Goal: Go to known website: Access a specific website the user already knows

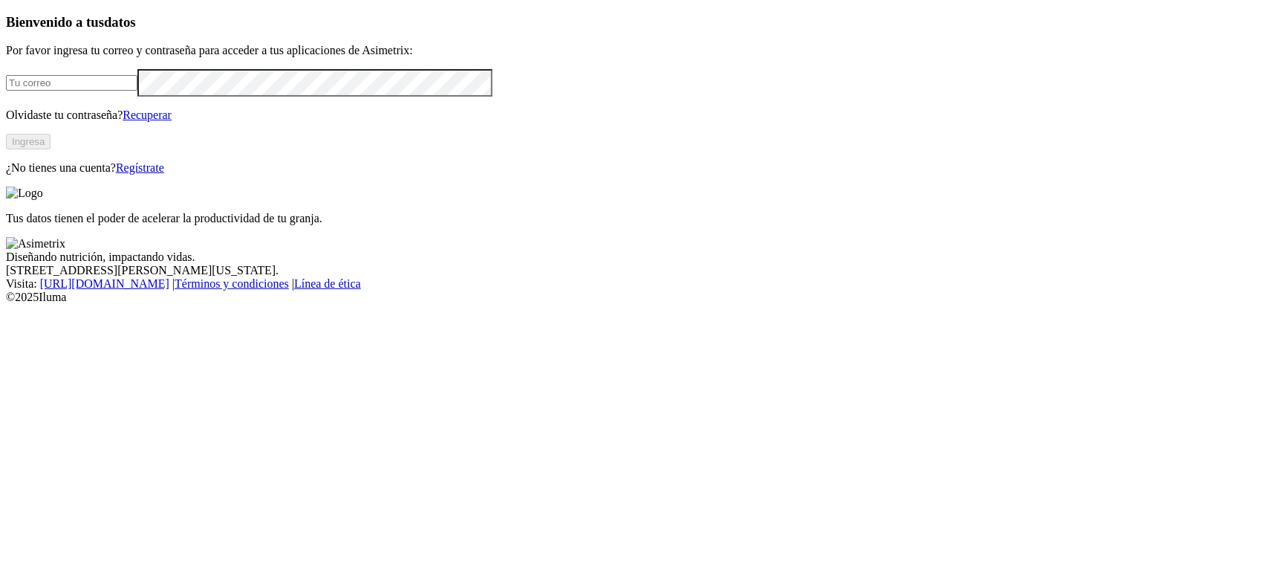
type input "[PERSON_NAME][EMAIL_ADDRESS][DOMAIN_NAME]"
click at [253, 175] on div "Bienvenido a tus datos Por favor ingresa tu correo y contraseña para acceder a …" at bounding box center [634, 94] width 1256 height 160
click at [51, 149] on button "Ingresa" at bounding box center [28, 142] width 45 height 16
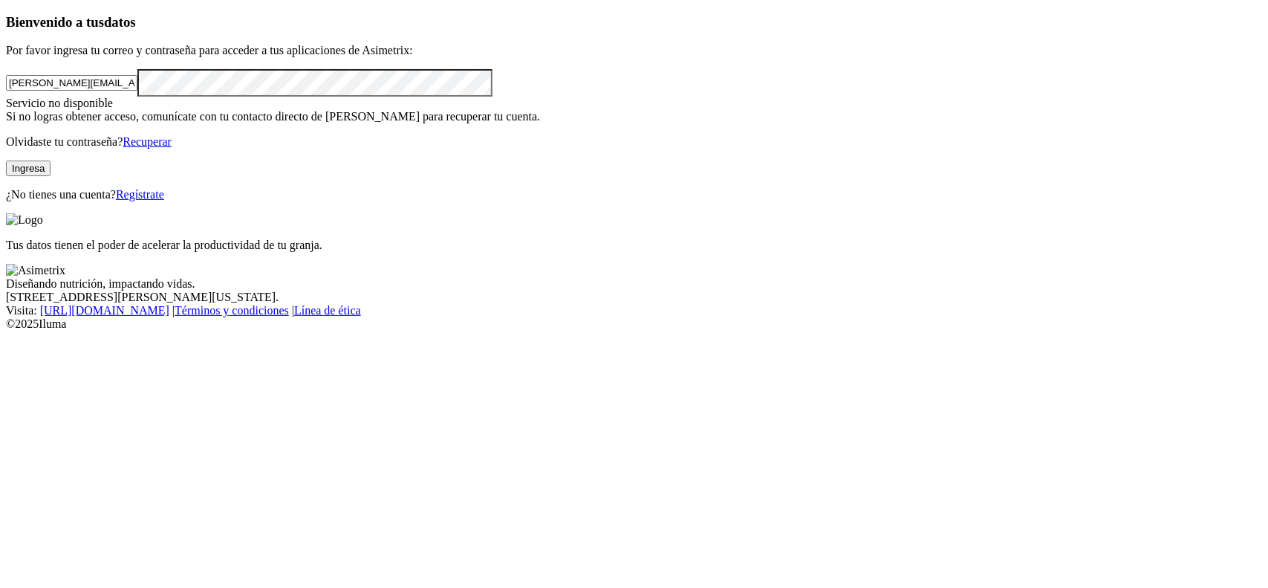
click at [51, 176] on button "Ingresa" at bounding box center [28, 168] width 45 height 16
